Goal: Information Seeking & Learning: Learn about a topic

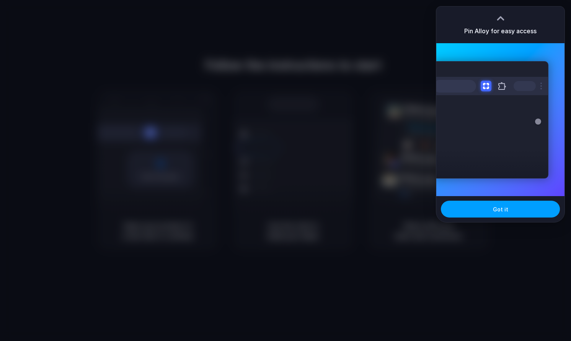
click at [495, 209] on span "Got it" at bounding box center [500, 210] width 15 height 8
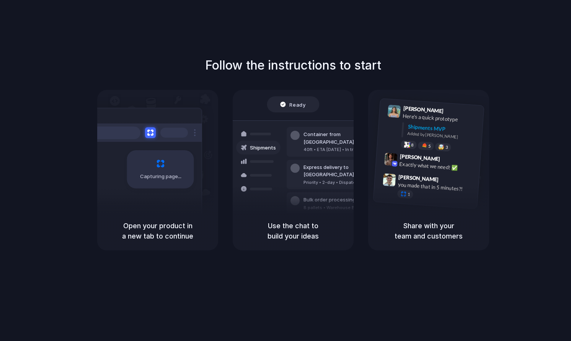
click at [417, 36] on div "Follow the instructions to start Capturing page Open your product in a new tab …" at bounding box center [293, 178] width 587 height 357
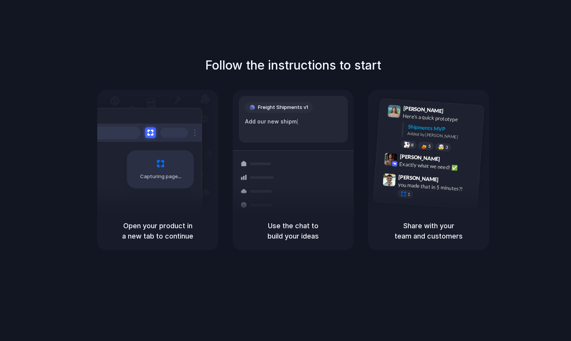
click at [443, 38] on div "Follow the instructions to start Capturing page Open your product in a new tab …" at bounding box center [293, 178] width 587 height 357
click at [344, 141] on div "Freight Shipments v1 Add our new shipments tab base |" at bounding box center [293, 119] width 109 height 47
click at [415, 178] on span "[PERSON_NAME]" at bounding box center [419, 178] width 41 height 11
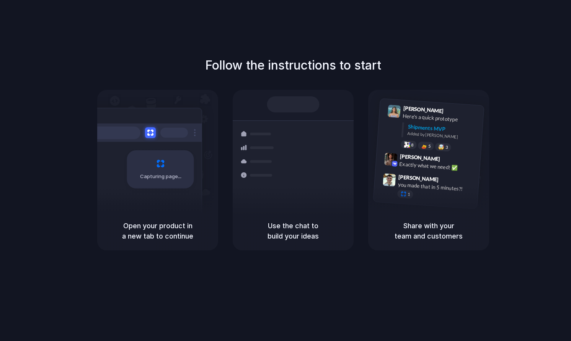
click at [300, 193] on div "Container from [GEOGRAPHIC_DATA] 40ft • ETA [DATE] • In transit Express deliver…" at bounding box center [321, 174] width 81 height 107
click at [167, 182] on div "Capturing page" at bounding box center [160, 169] width 67 height 38
click at [436, 163] on div "Exactly what we need! ✅" at bounding box center [437, 166] width 77 height 13
